Goal: Task Accomplishment & Management: Complete application form

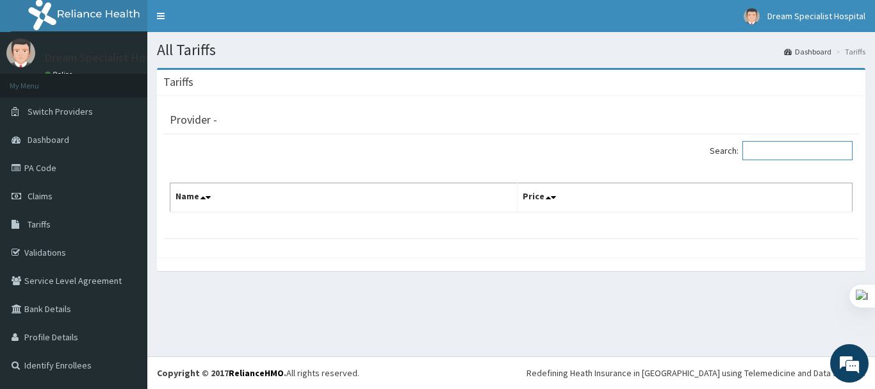
click at [765, 147] on input "Search:" at bounding box center [797, 150] width 110 height 19
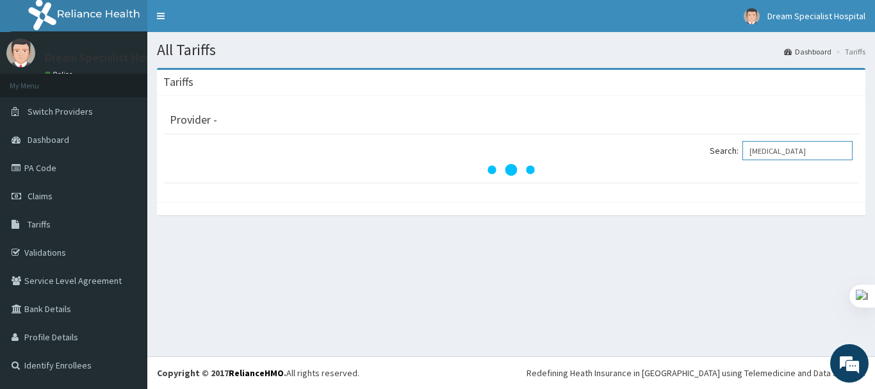
type input "urologist"
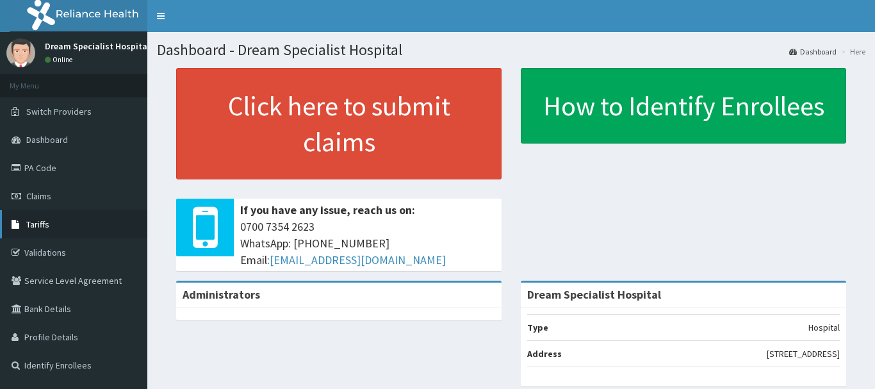
click at [44, 227] on span "Tariffs" at bounding box center [37, 224] width 23 height 12
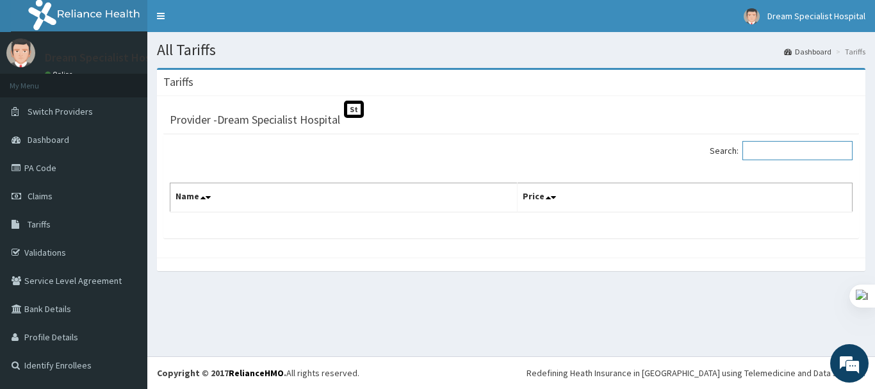
click at [774, 151] on input "Search:" at bounding box center [797, 150] width 110 height 19
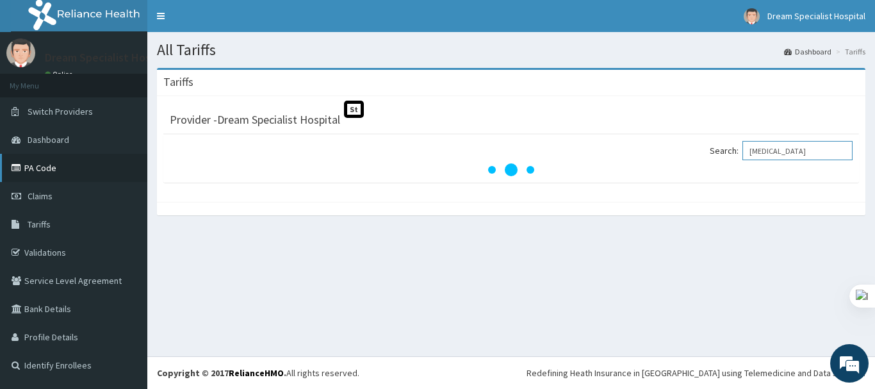
type input "urologist"
click at [48, 176] on link "PA Code" at bounding box center [73, 168] width 147 height 28
click at [45, 190] on link "Claims" at bounding box center [73, 196] width 147 height 28
click at [41, 199] on span "Claims" at bounding box center [40, 196] width 25 height 12
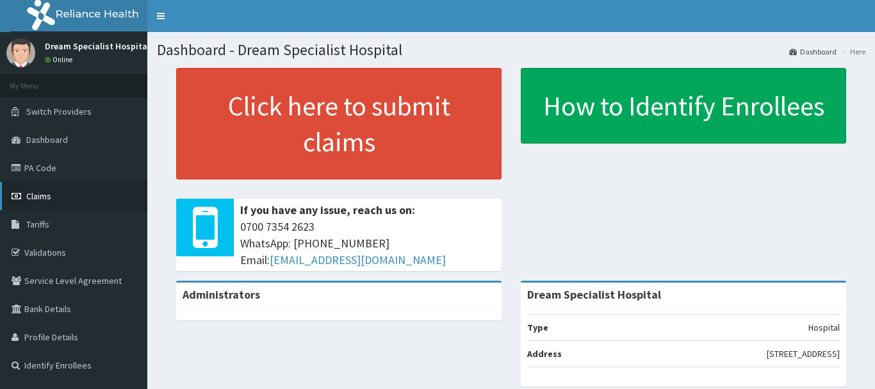
click at [41, 197] on span "Claims" at bounding box center [38, 196] width 25 height 12
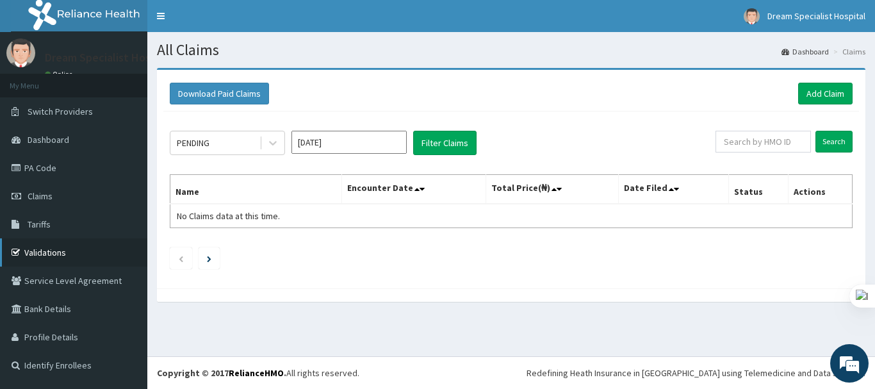
click at [76, 250] on link "Validations" at bounding box center [73, 252] width 147 height 28
click at [816, 94] on link "Add Claim" at bounding box center [825, 94] width 54 height 22
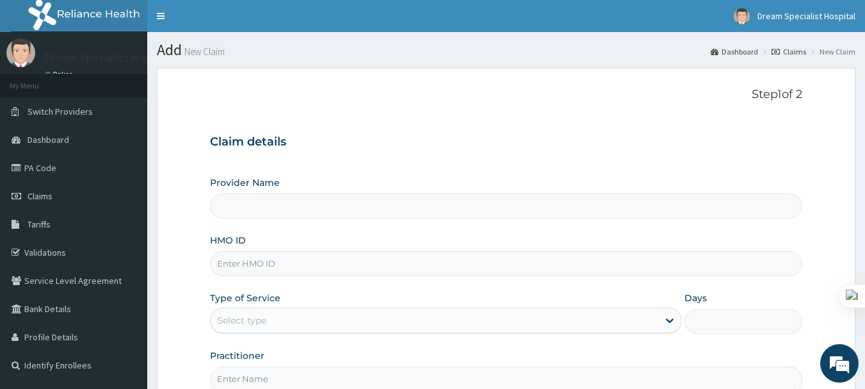
type input "Dream Specialist Hospital"
click at [234, 263] on input "HMO ID" at bounding box center [506, 263] width 593 height 25
paste input "hqa/10003/a"
type input "hqa/10003/a"
click at [249, 325] on div "Select type" at bounding box center [241, 320] width 49 height 13
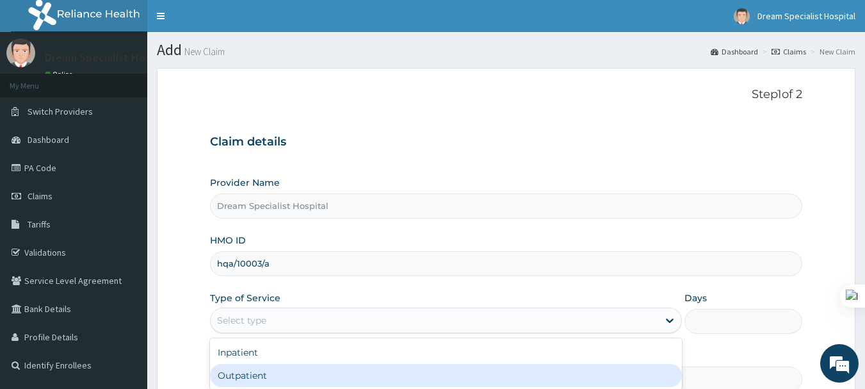
click at [240, 377] on div "Outpatient" at bounding box center [446, 375] width 472 height 23
type input "1"
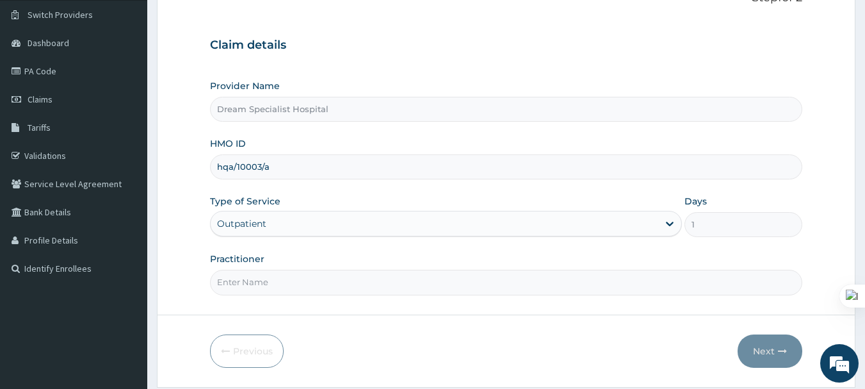
scroll to position [115, 0]
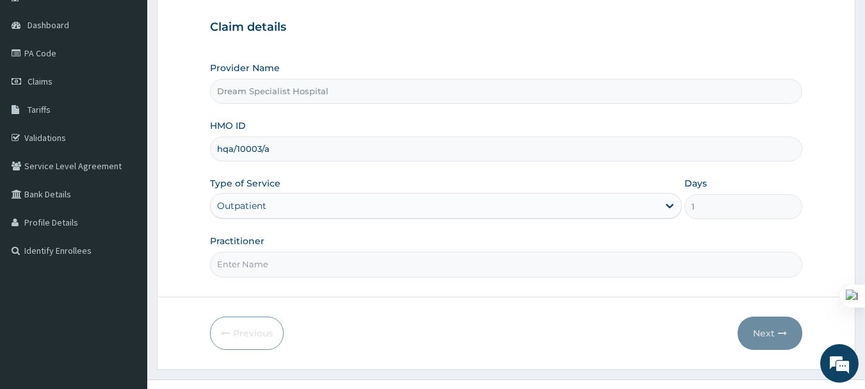
click at [299, 266] on input "Practitioner" at bounding box center [506, 264] width 593 height 25
type input "Dr Salaudeen"
click at [766, 324] on button "Next" at bounding box center [770, 332] width 65 height 33
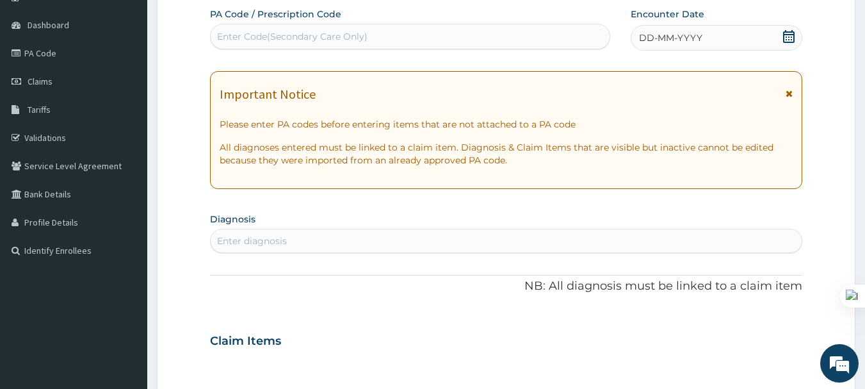
click at [789, 38] on icon at bounding box center [789, 36] width 13 height 13
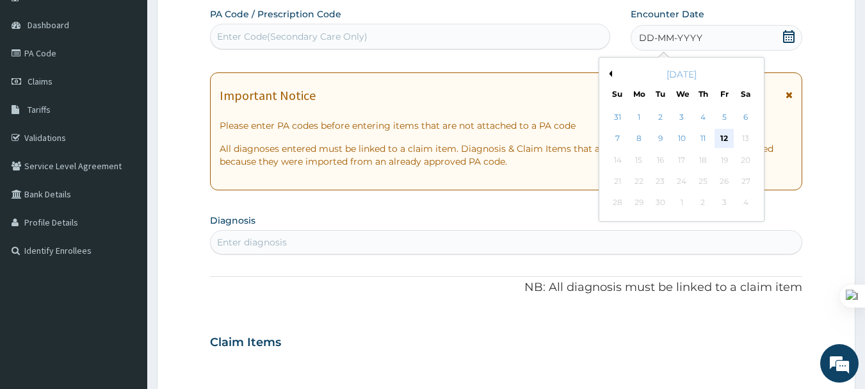
click at [729, 135] on div "12" at bounding box center [724, 138] width 19 height 19
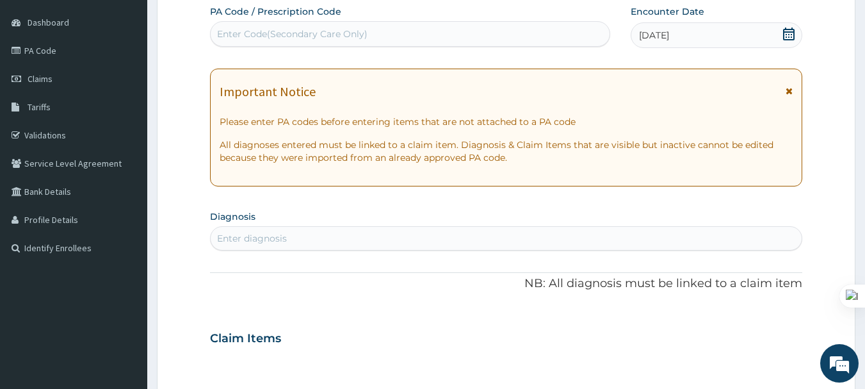
scroll to position [102, 0]
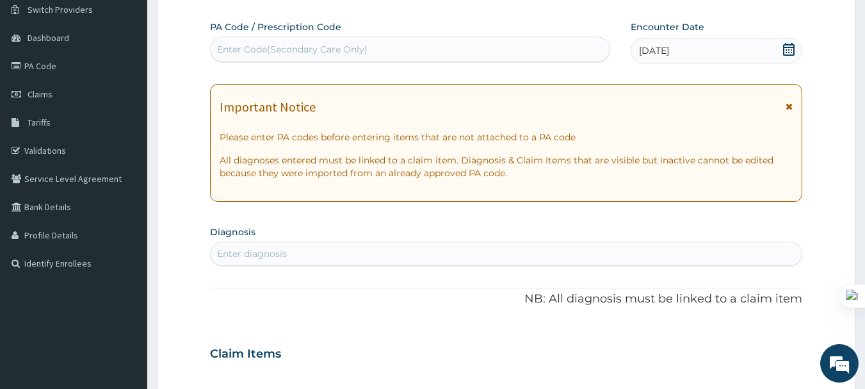
click at [254, 251] on div "Enter diagnosis" at bounding box center [252, 253] width 70 height 13
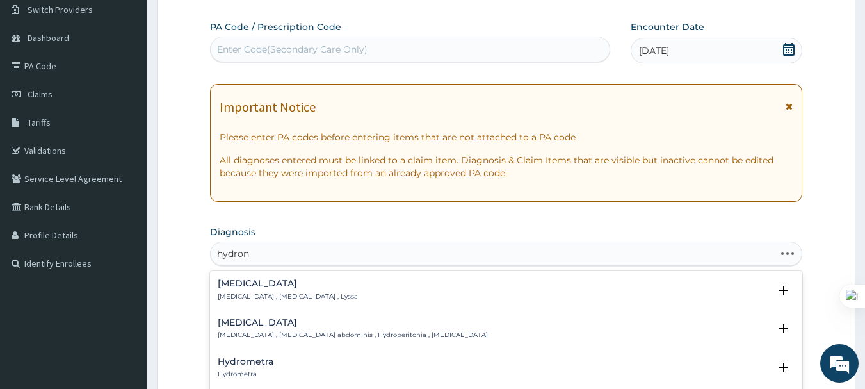
type input "hydrone"
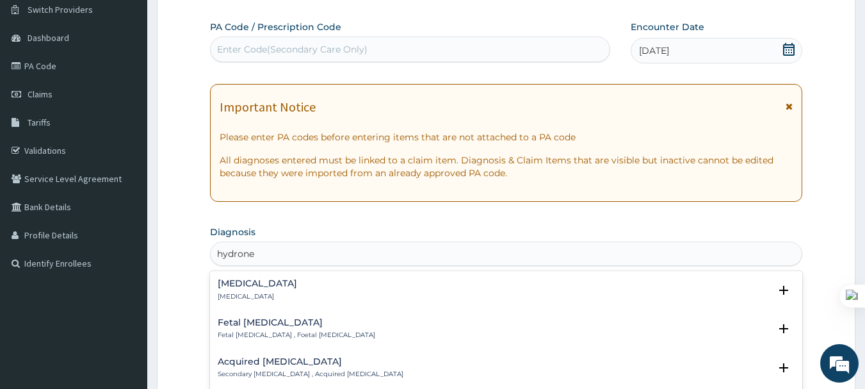
click at [266, 288] on h4 "Hydronephrosis" at bounding box center [257, 284] width 79 height 10
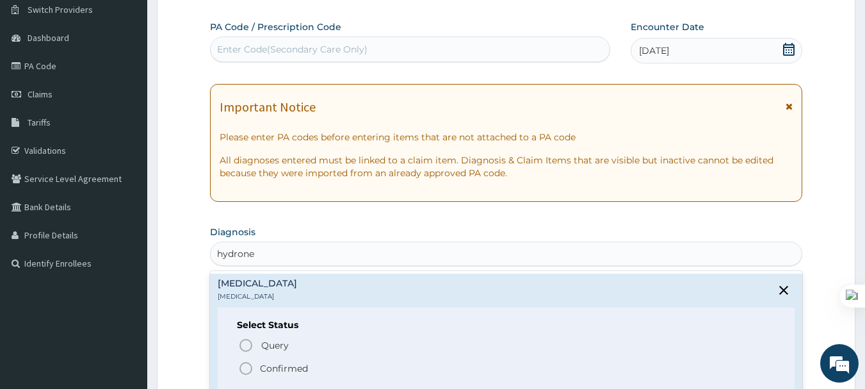
click at [274, 368] on p "Confirmed" at bounding box center [284, 368] width 48 height 13
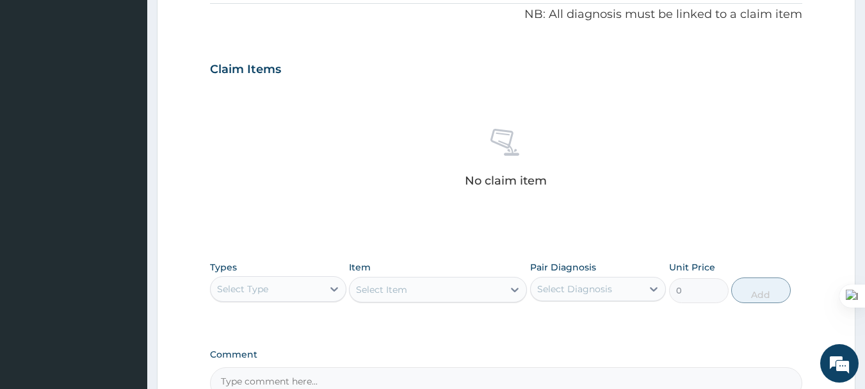
scroll to position [382, 0]
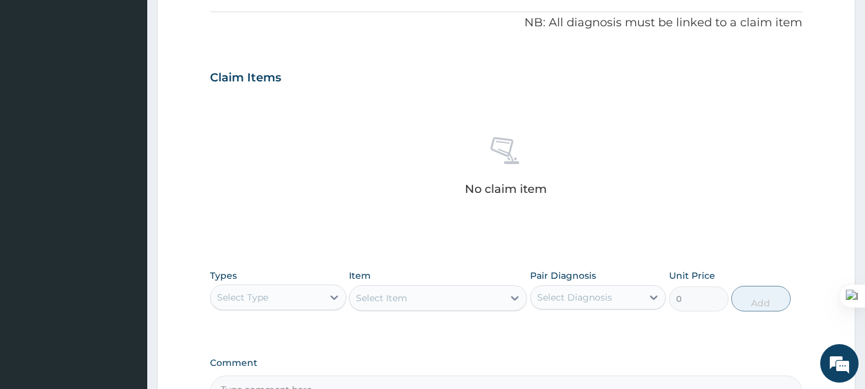
click at [278, 297] on div "Select Type" at bounding box center [267, 297] width 112 height 20
click at [259, 367] on div "Procedures" at bounding box center [278, 375] width 136 height 23
click at [389, 295] on div "Select Item" at bounding box center [381, 297] width 51 height 13
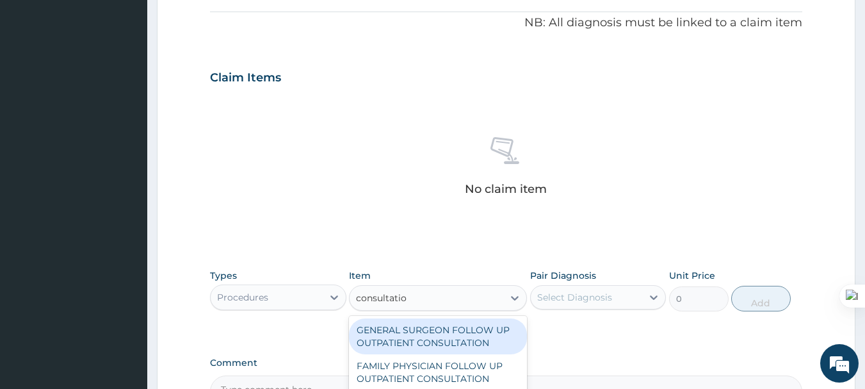
type input "consultation"
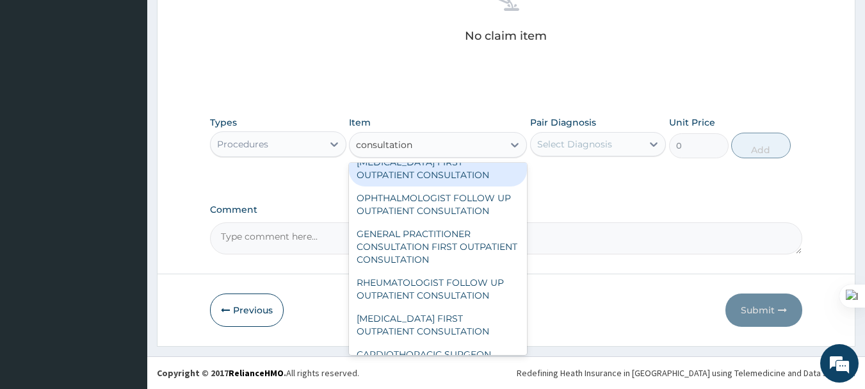
scroll to position [737, 0]
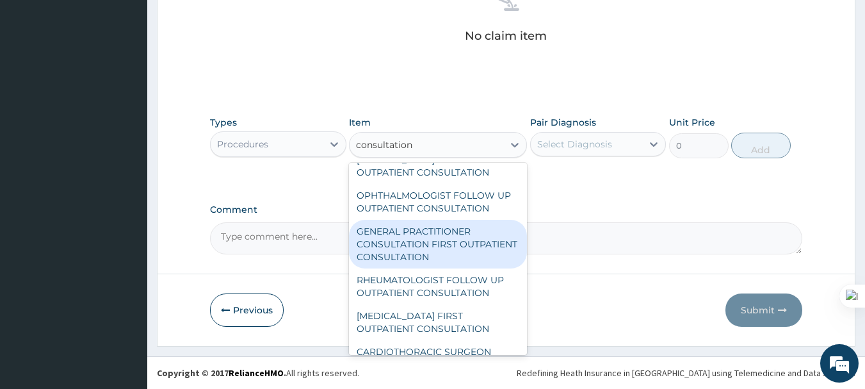
click at [443, 268] on div "GENERAL PRACTITIONER CONSULTATION FIRST OUTPATIENT CONSULTATION" at bounding box center [438, 244] width 178 height 49
type input "3600"
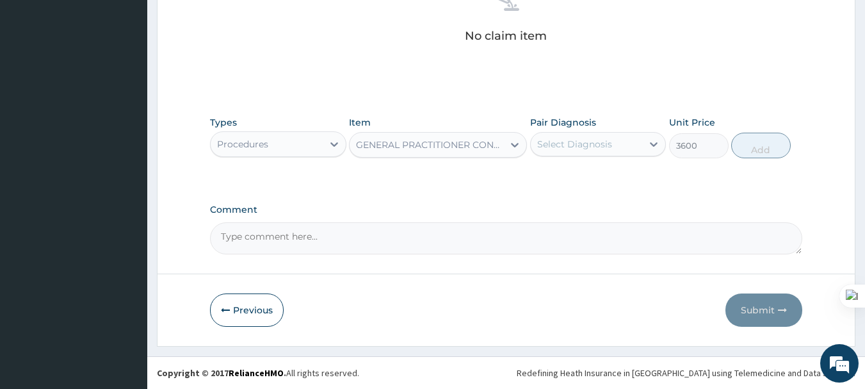
click at [554, 146] on div "Select Diagnosis" at bounding box center [574, 144] width 75 height 13
click at [561, 175] on label "Hydronephrosis" at bounding box center [591, 175] width 79 height 13
checkbox input "true"
click at [757, 145] on button "Add" at bounding box center [762, 146] width 60 height 26
type input "0"
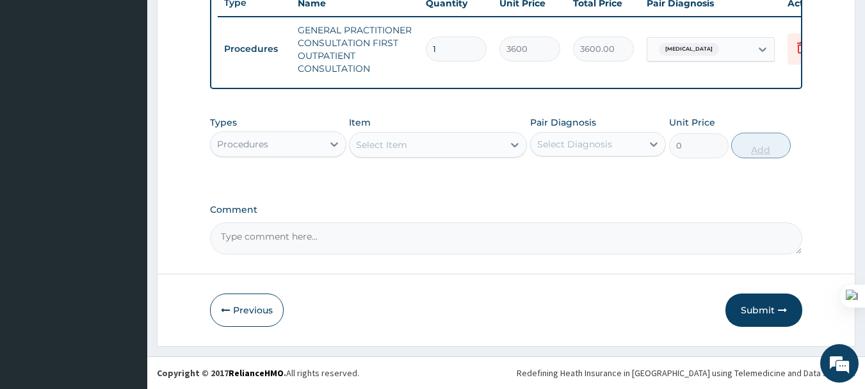
scroll to position [504, 0]
click at [436, 143] on div "Select Item" at bounding box center [427, 145] width 154 height 20
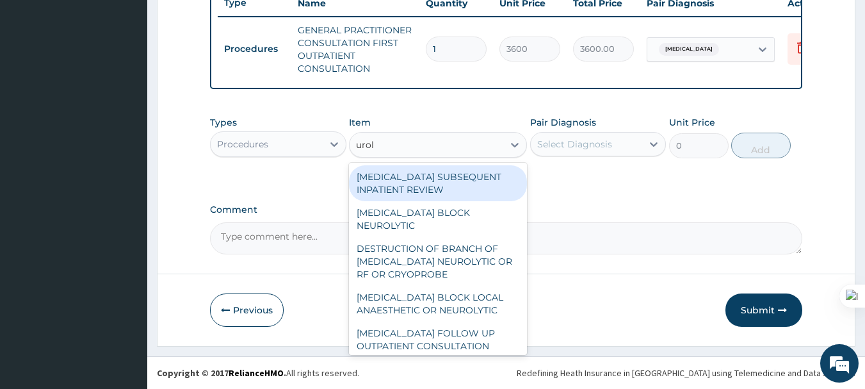
type input "urolo"
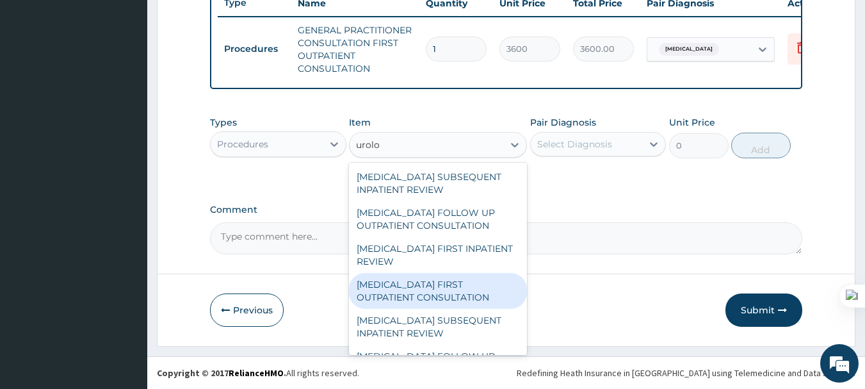
click at [413, 288] on div "NEUROLOGIST FIRST OUTPATIENT CONSULTATION" at bounding box center [438, 291] width 178 height 36
type input "18000"
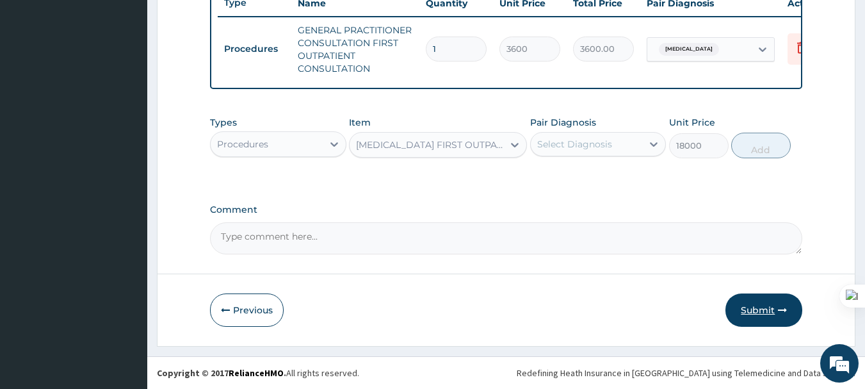
click at [748, 307] on button "Submit" at bounding box center [764, 309] width 77 height 33
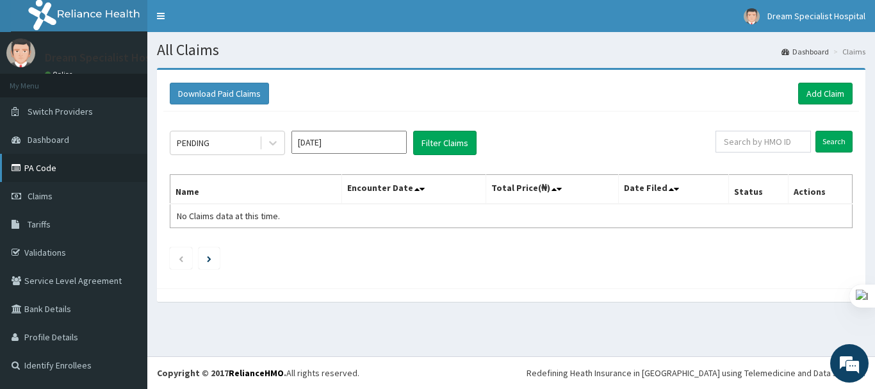
click at [58, 176] on link "PA Code" at bounding box center [73, 168] width 147 height 28
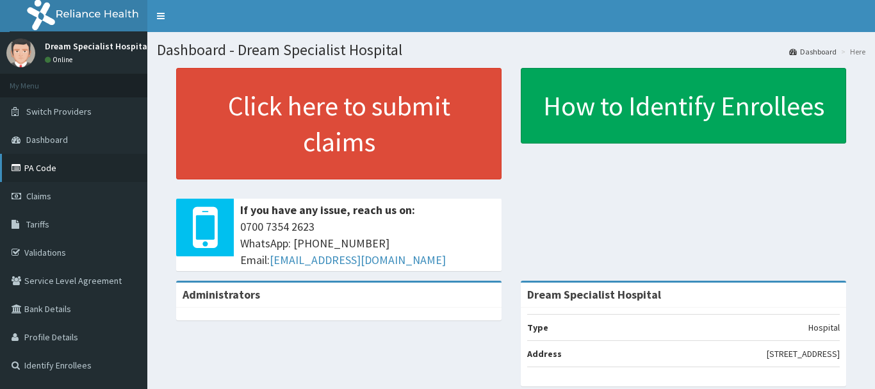
click at [59, 168] on link "PA Code" at bounding box center [73, 168] width 147 height 28
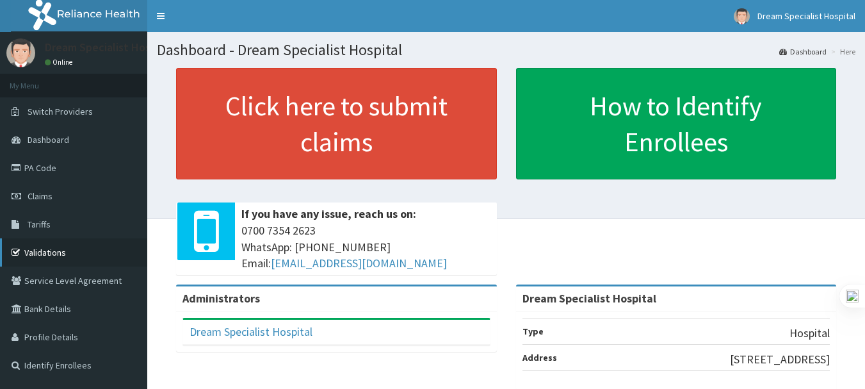
click at [38, 249] on link "Validations" at bounding box center [73, 252] width 147 height 28
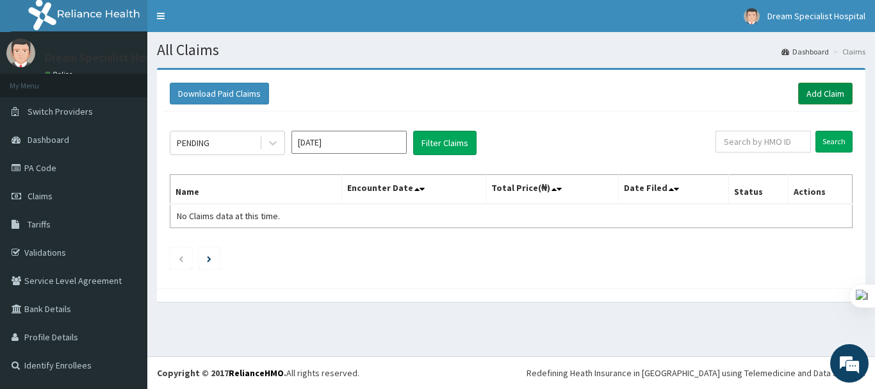
click at [819, 90] on link "Add Claim" at bounding box center [825, 94] width 54 height 22
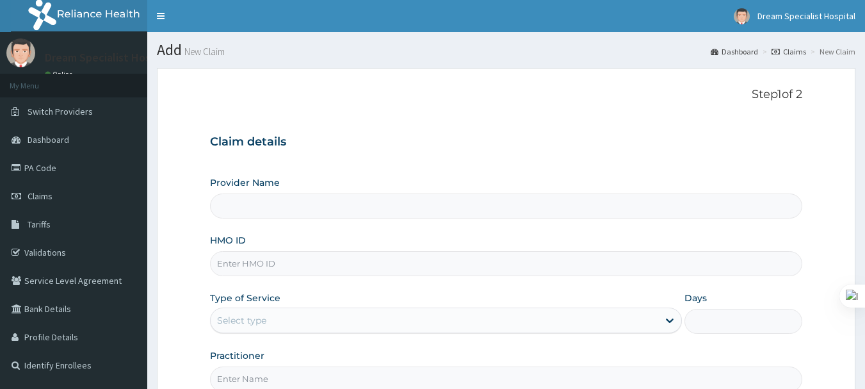
type input "Dream Specialist Hospital"
click at [263, 268] on input "HMO ID" at bounding box center [506, 263] width 593 height 25
paste input "ces/10131/a"
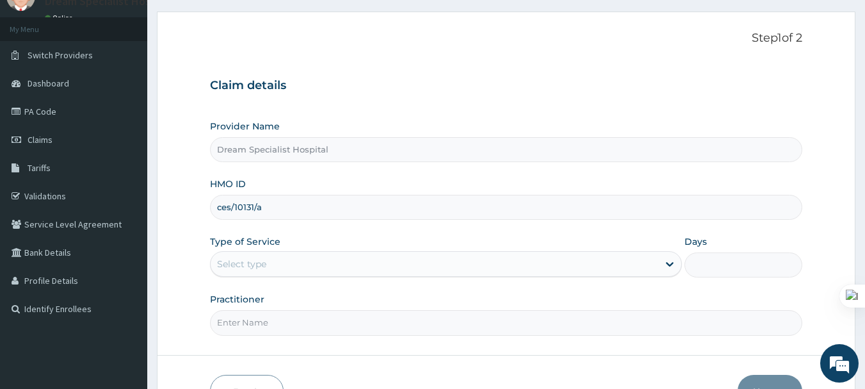
scroll to position [65, 0]
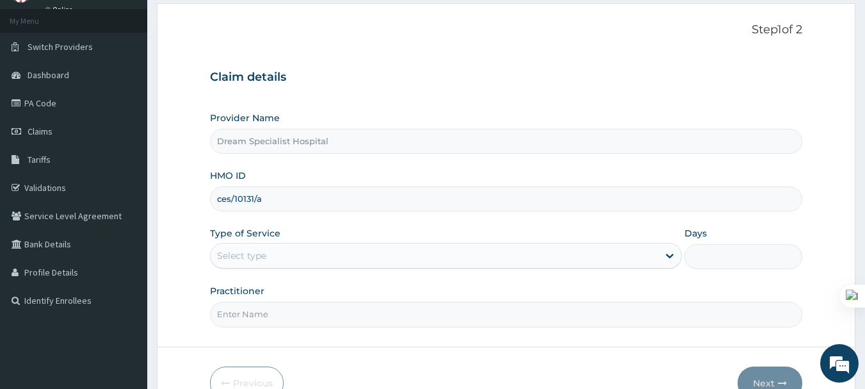
type input "ces/10131/a"
click at [264, 261] on div "Select type" at bounding box center [241, 255] width 49 height 13
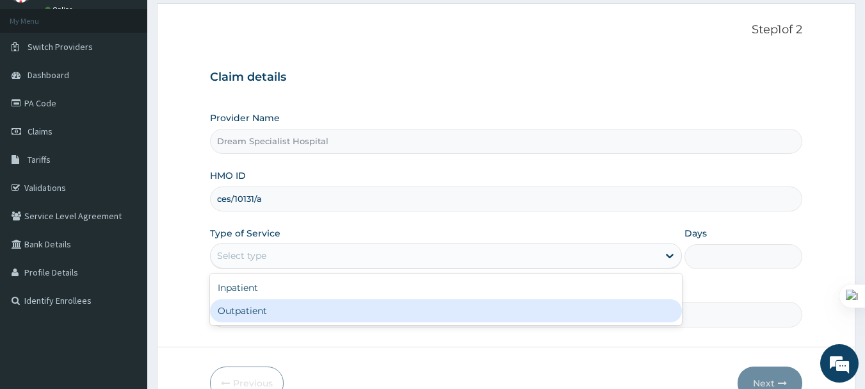
click at [262, 316] on div "Outpatient" at bounding box center [446, 310] width 472 height 23
type input "1"
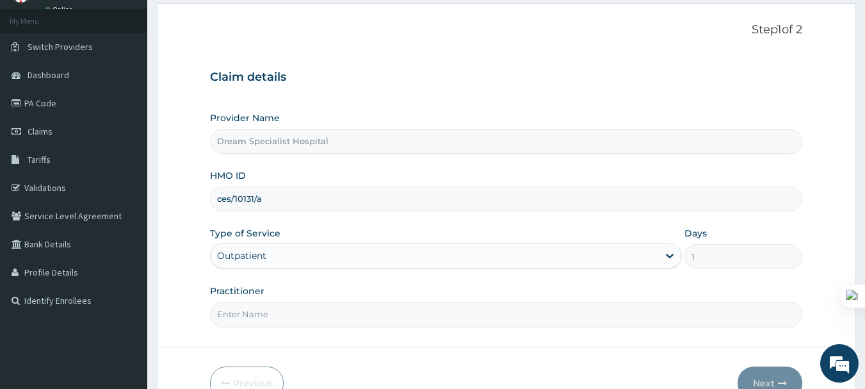
click at [262, 312] on input "Practitioner" at bounding box center [506, 314] width 593 height 25
type input "Dr Salaudeen"
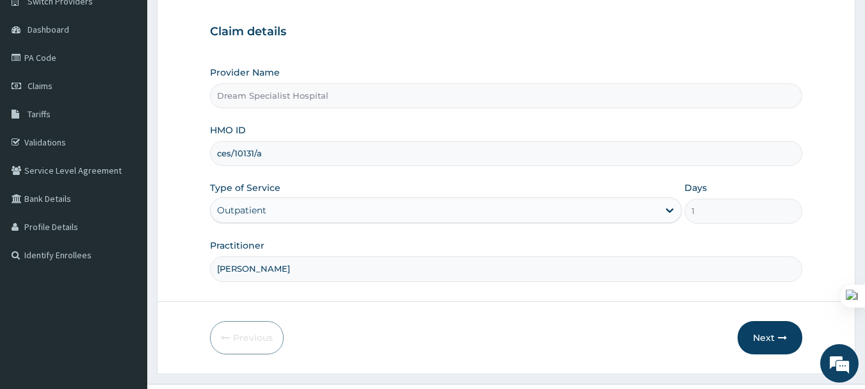
scroll to position [138, 0]
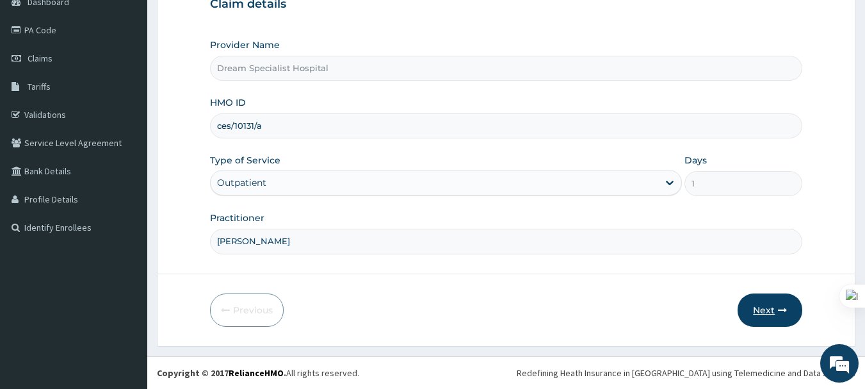
click at [751, 307] on button "Next" at bounding box center [770, 309] width 65 height 33
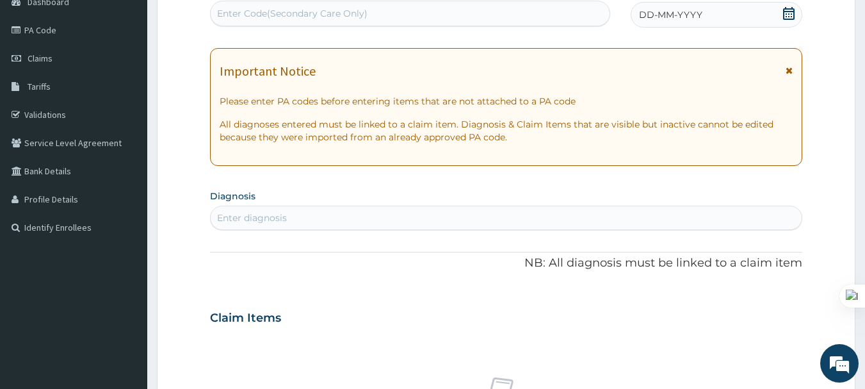
click at [783, 15] on icon at bounding box center [789, 13] width 13 height 13
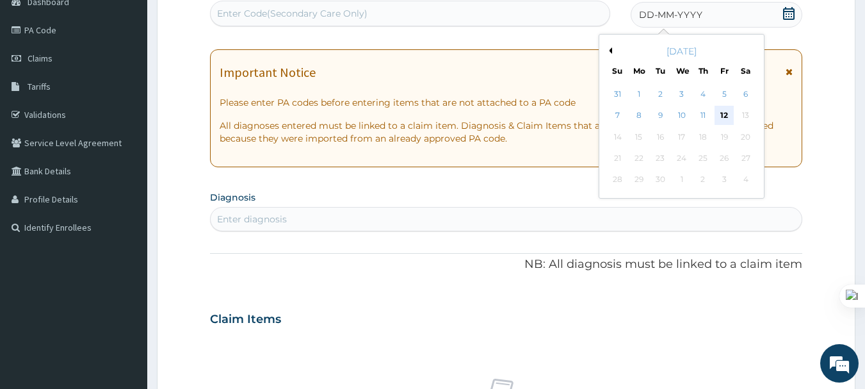
click at [722, 117] on div "12" at bounding box center [724, 115] width 19 height 19
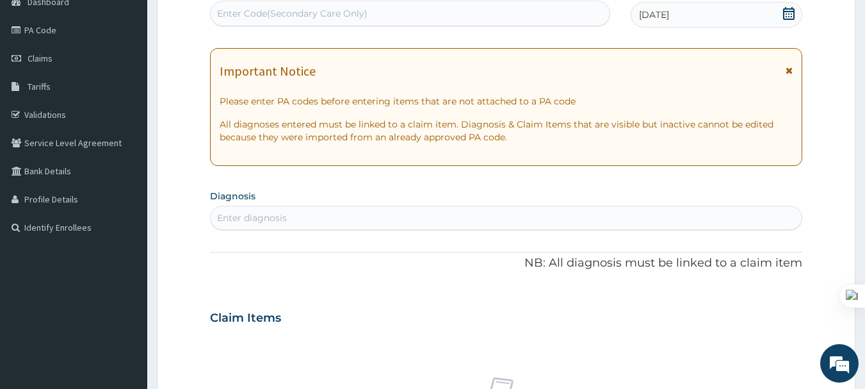
click at [312, 220] on div "Enter diagnosis" at bounding box center [507, 218] width 592 height 20
type input "malaria"
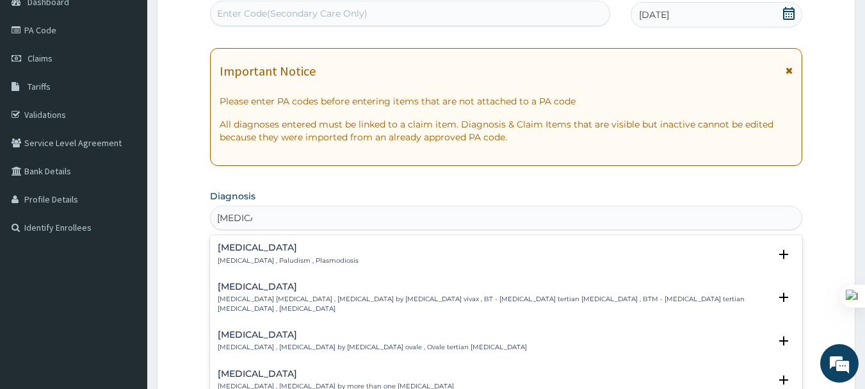
click at [274, 267] on div "Malaria Malaria , Paludism , Plasmodiosis Select Status Query Query covers susp…" at bounding box center [507, 257] width 578 height 29
click at [275, 252] on h4 "Malaria" at bounding box center [288, 248] width 141 height 10
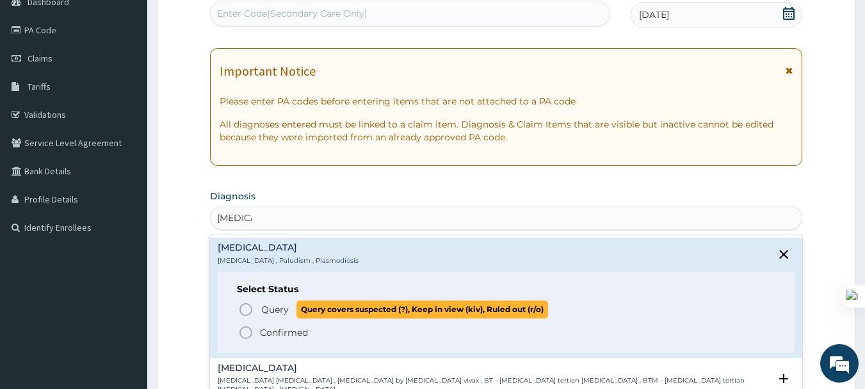
click at [264, 315] on span "Query" at bounding box center [275, 309] width 28 height 13
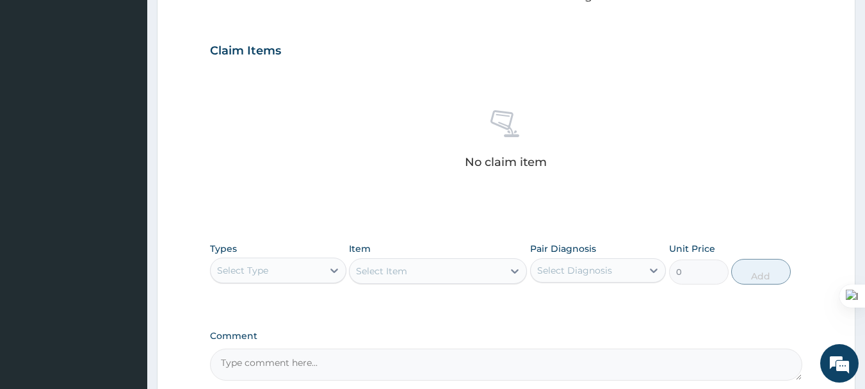
scroll to position [422, 0]
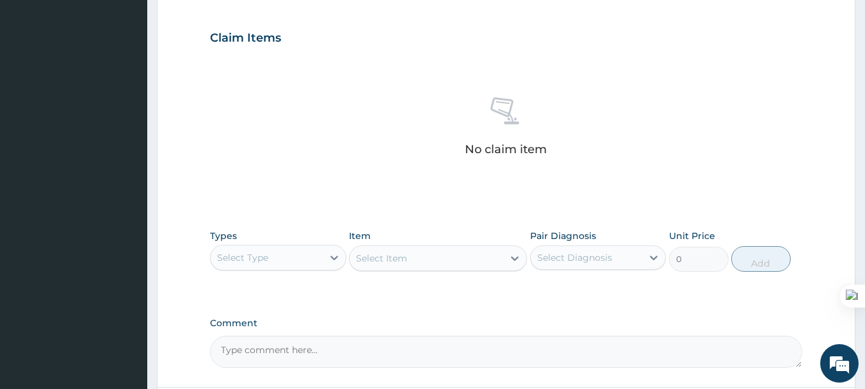
click at [256, 261] on div "Select Type" at bounding box center [242, 257] width 51 height 13
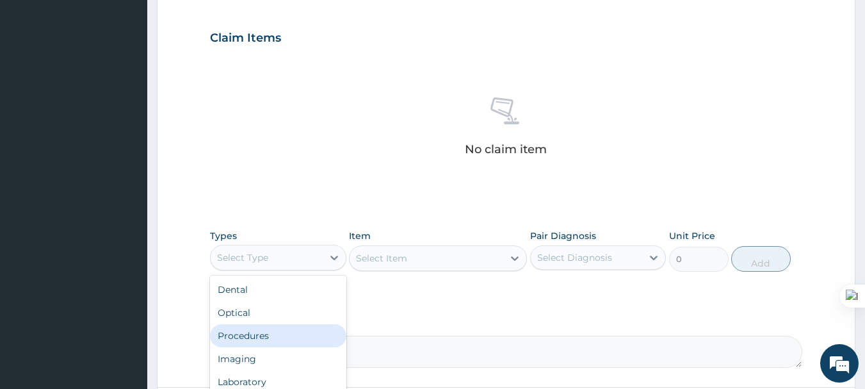
click at [250, 329] on div "Procedures" at bounding box center [278, 335] width 136 height 23
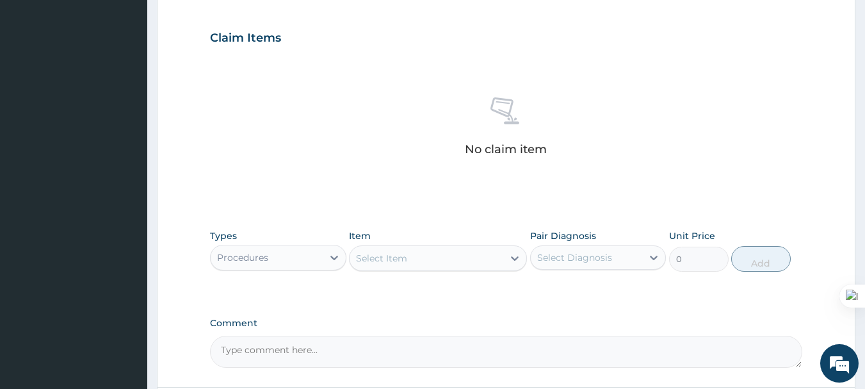
click at [380, 257] on div "Select Item" at bounding box center [381, 258] width 51 height 13
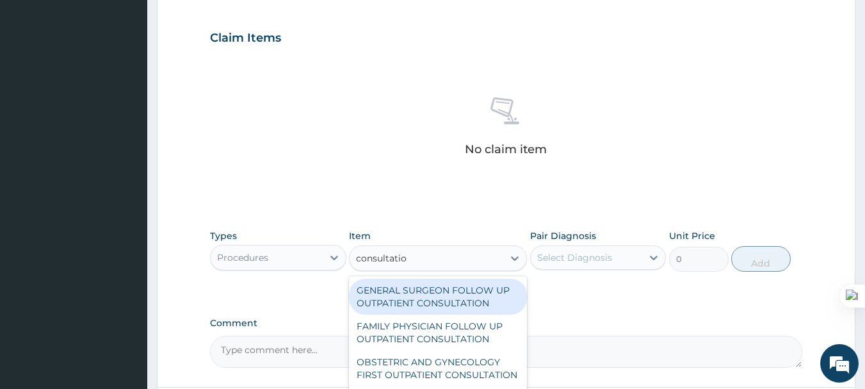
type input "consultation"
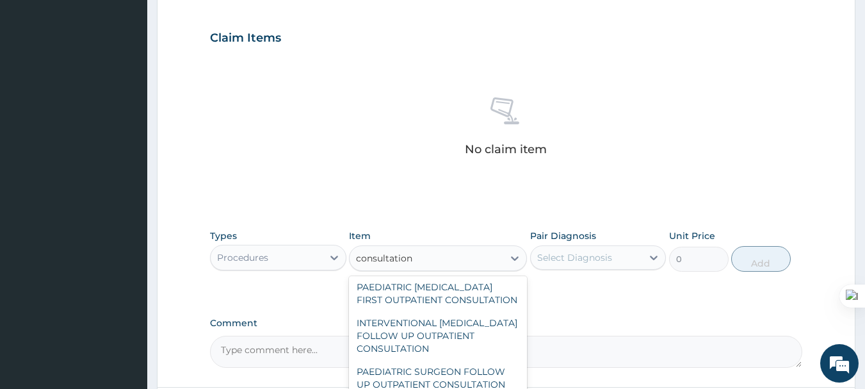
scroll to position [354, 0]
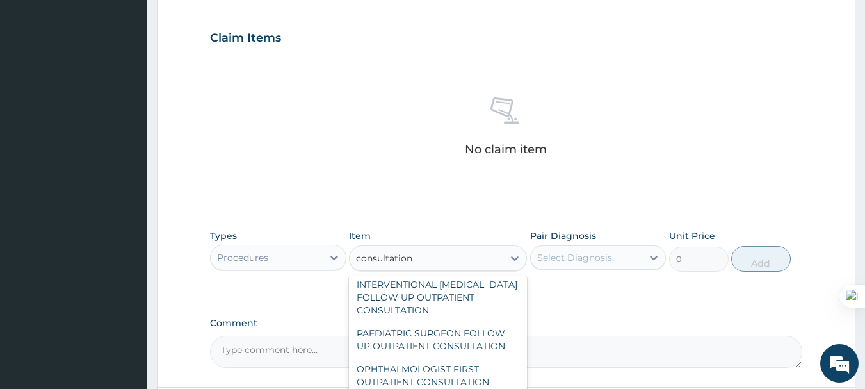
click at [411, 330] on div "PAEDIATRIC SURGEON FOLLOW UP OUTPATIENT CONSULTATION" at bounding box center [438, 340] width 178 height 36
click at [411, 330] on div "Comment" at bounding box center [506, 343] width 593 height 50
type input "24000"
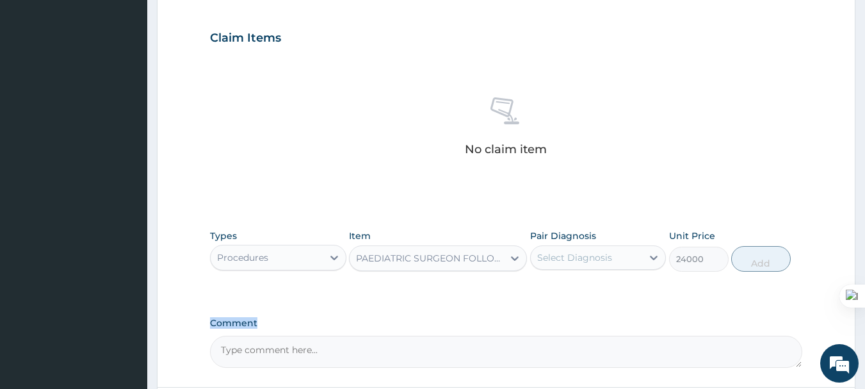
click at [439, 258] on div "PAEDIATRIC SURGEON FOLLOW UP OUTPATIENT CONSULTATION" at bounding box center [430, 258] width 149 height 13
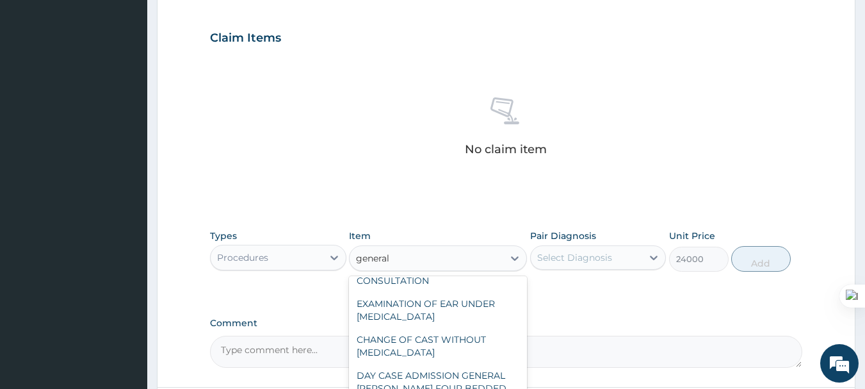
scroll to position [153, 0]
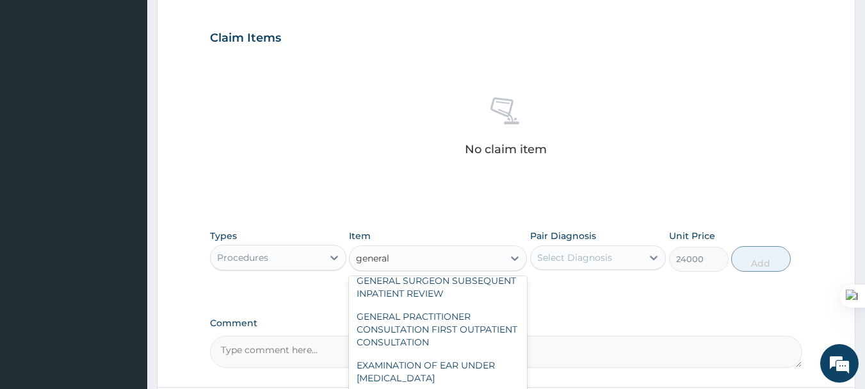
type input "general"
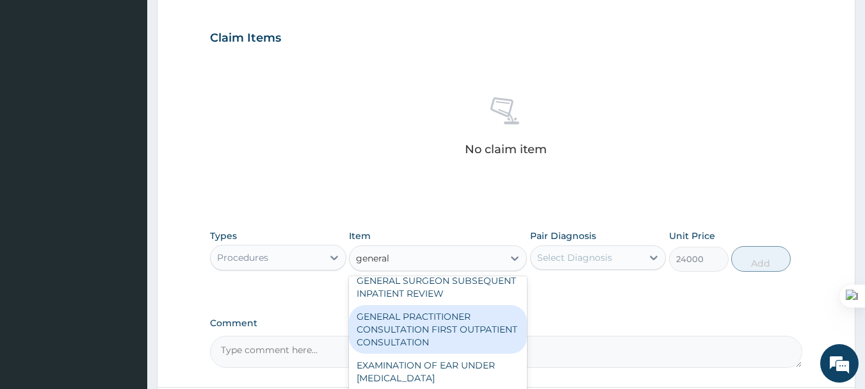
click at [420, 338] on div "GENERAL PRACTITIONER CONSULTATION FIRST OUTPATIENT CONSULTATION" at bounding box center [438, 329] width 178 height 49
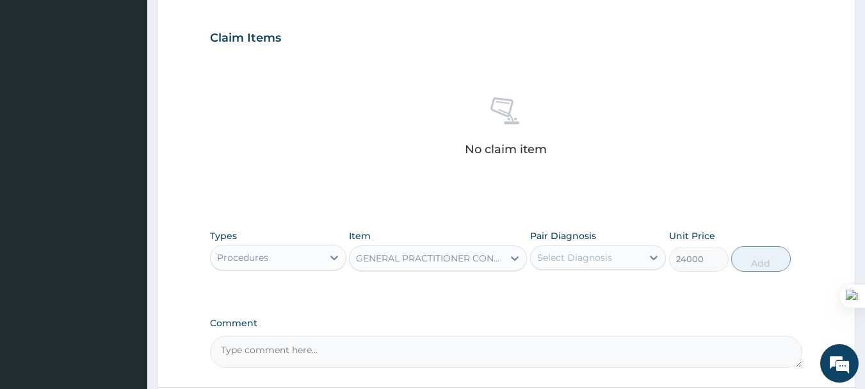
type input "3600"
click at [589, 257] on div "Select Diagnosis" at bounding box center [574, 257] width 75 height 13
click at [579, 290] on label "Malaria" at bounding box center [591, 289] width 79 height 13
checkbox input "true"
click at [767, 261] on button "Add" at bounding box center [762, 259] width 60 height 26
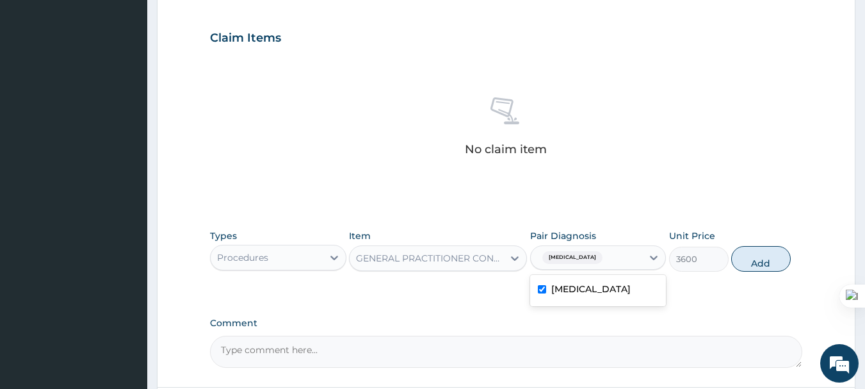
click at [759, 261] on div "Types Procedures Item GENERAL PRACTITIONER CONSULTATION FIRST OUTPATIENT CONSUL…" at bounding box center [506, 260] width 593 height 74
type input "0"
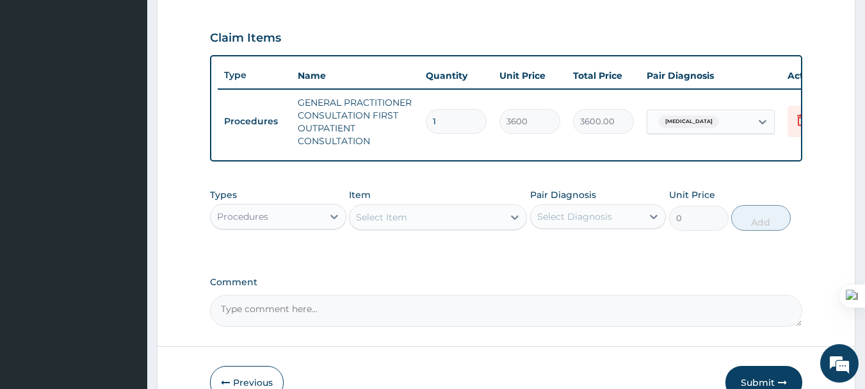
click at [322, 227] on div "Procedures" at bounding box center [267, 216] width 112 height 20
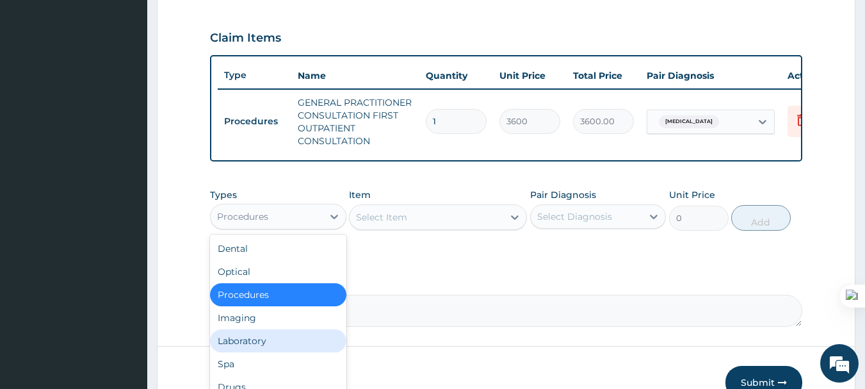
click at [261, 352] on div "Laboratory" at bounding box center [278, 340] width 136 height 23
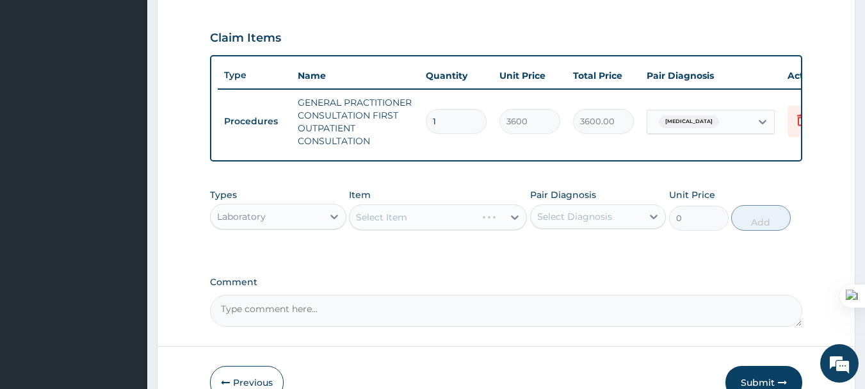
click at [425, 222] on div "Select Item" at bounding box center [438, 217] width 178 height 26
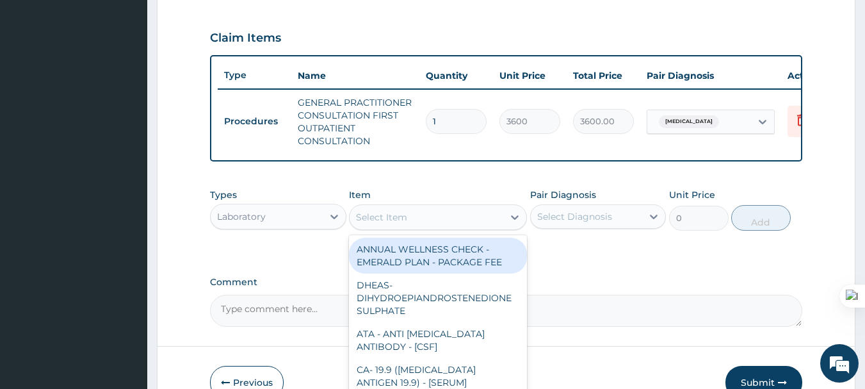
click at [425, 222] on div "Select Item" at bounding box center [427, 217] width 154 height 20
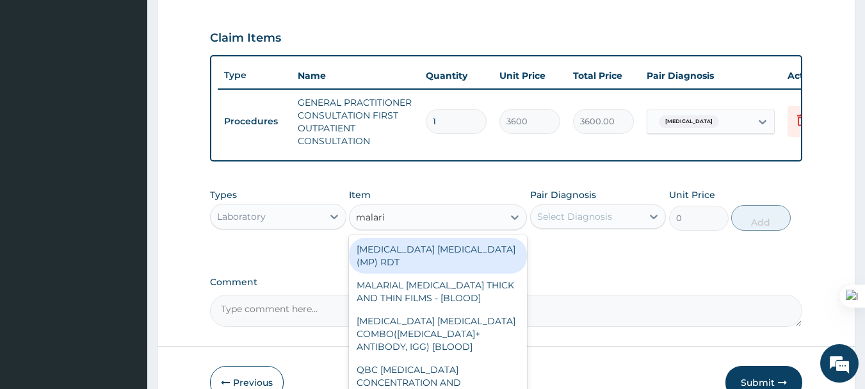
type input "malaria"
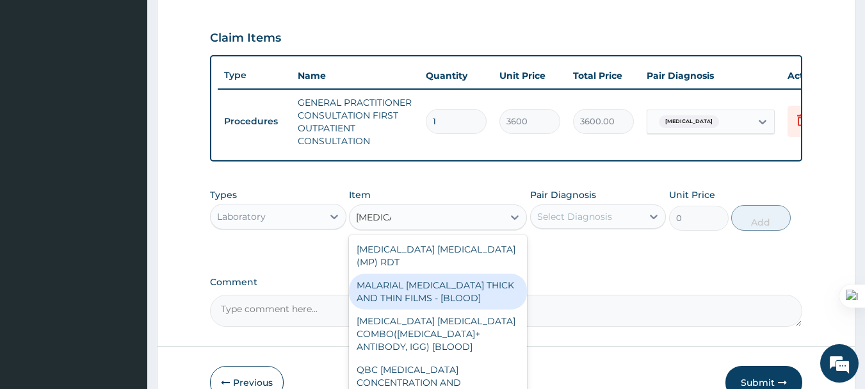
click at [420, 294] on div "MALARIAL PARASITE THICK AND THIN FILMS - [BLOOD]" at bounding box center [438, 292] width 178 height 36
type input "2100"
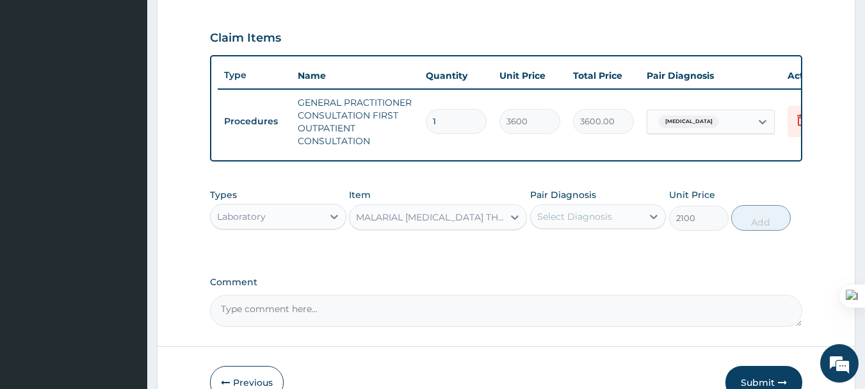
click at [542, 222] on div "Select Diagnosis" at bounding box center [574, 216] width 75 height 13
click at [547, 256] on div "Malaria" at bounding box center [598, 249] width 136 height 26
checkbox input "true"
click at [751, 230] on button "Add" at bounding box center [762, 218] width 60 height 26
type input "0"
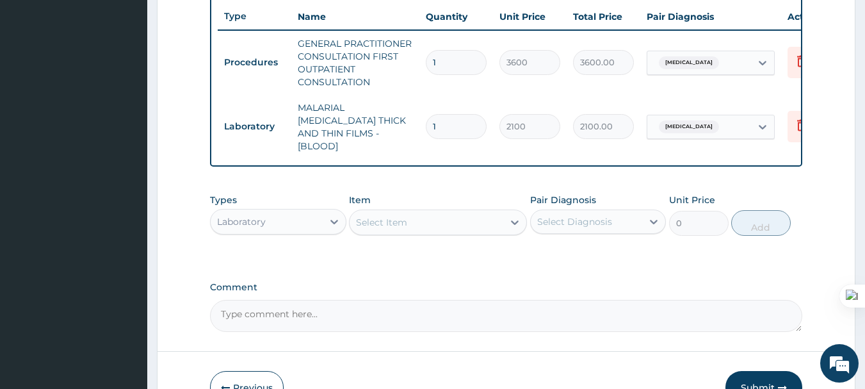
scroll to position [555, 0]
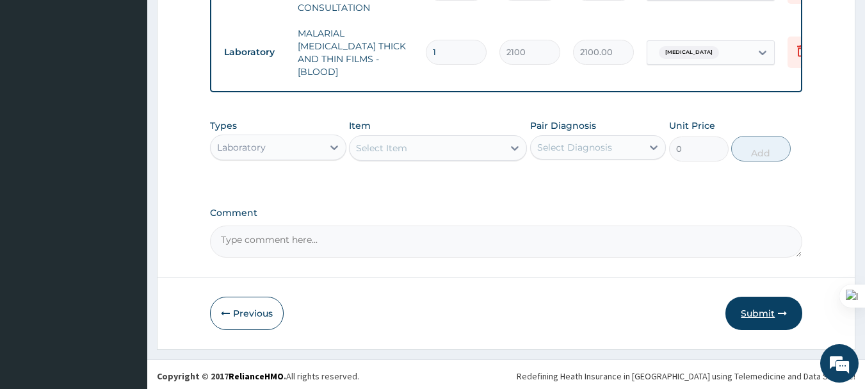
click at [755, 309] on button "Submit" at bounding box center [764, 313] width 77 height 33
